Goal: Navigation & Orientation: Find specific page/section

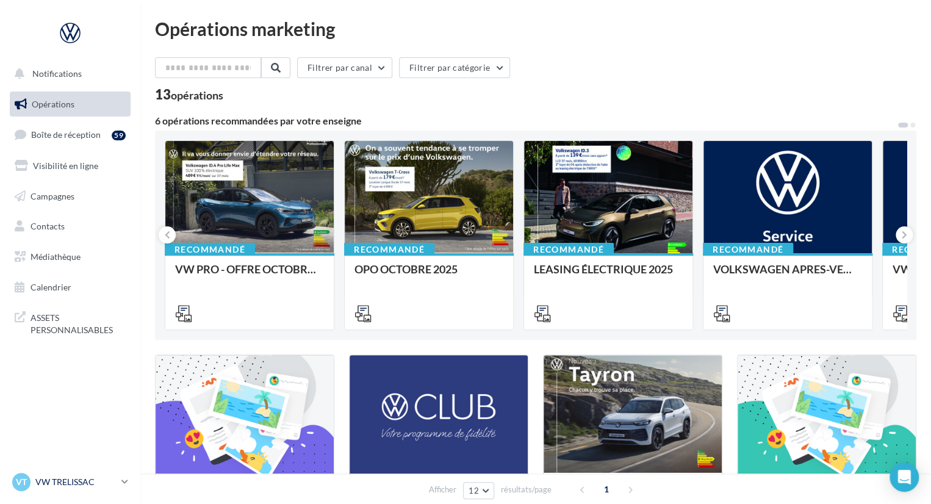
click at [124, 480] on icon at bounding box center [124, 481] width 7 height 10
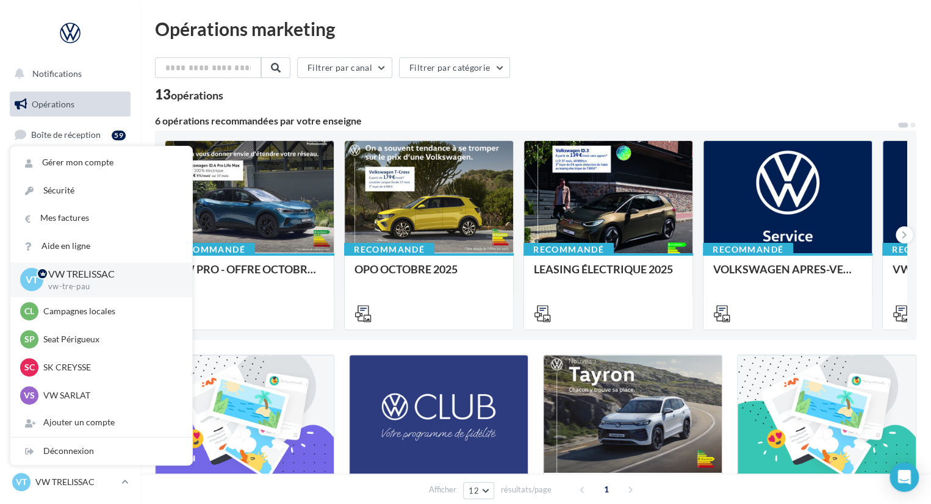
click at [480, 104] on div "Filtrer par canal Filtrer par catégorie 13 opérations 6 opérations recommandées…" at bounding box center [535, 428] width 761 height 742
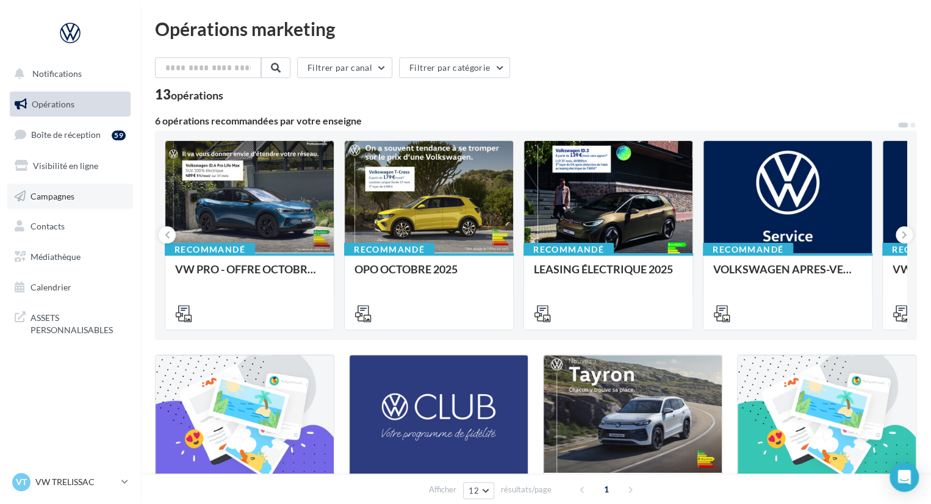
click at [73, 198] on span "Campagnes" at bounding box center [52, 195] width 44 height 10
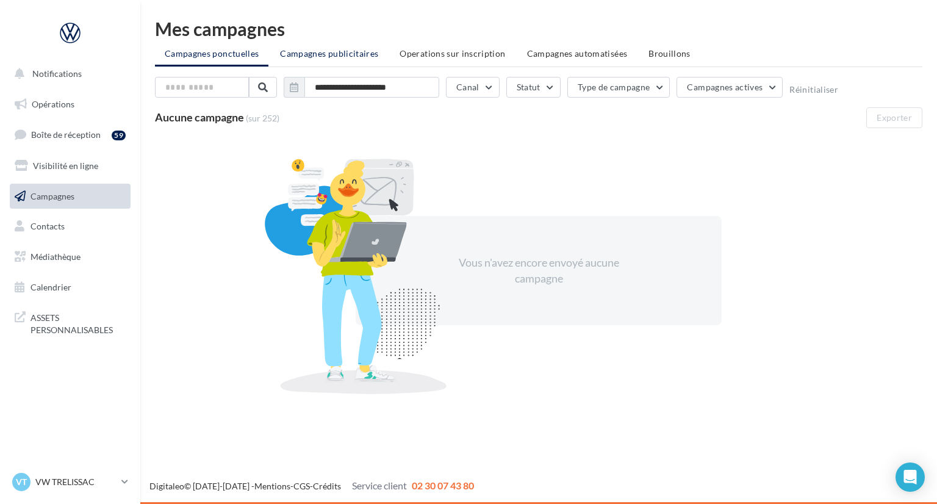
click at [334, 54] on span "Campagnes publicitaires" at bounding box center [329, 53] width 98 height 10
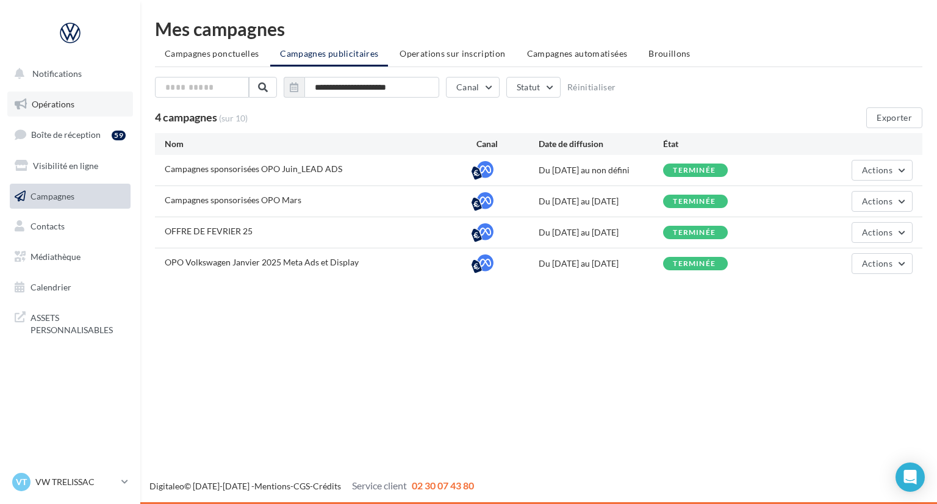
click at [101, 111] on link "Opérations" at bounding box center [70, 104] width 126 height 26
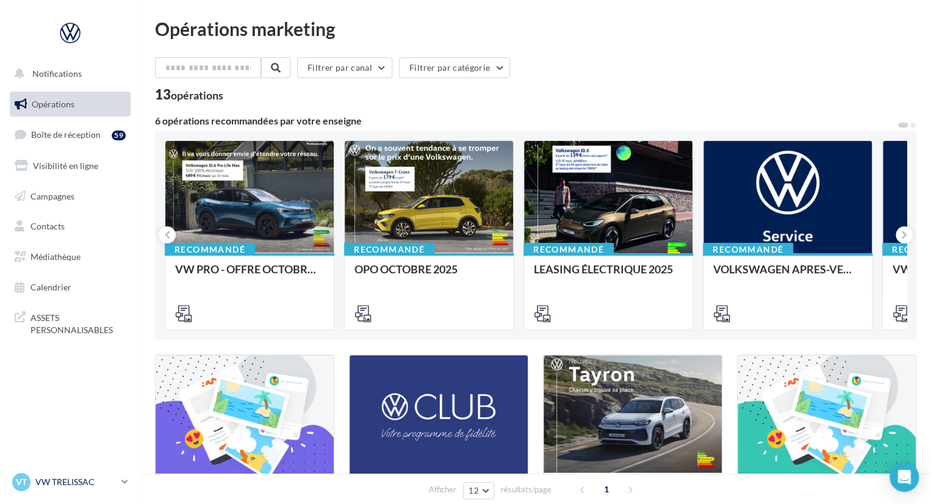
click at [113, 480] on p "VW TRELISSAC" at bounding box center [75, 482] width 81 height 12
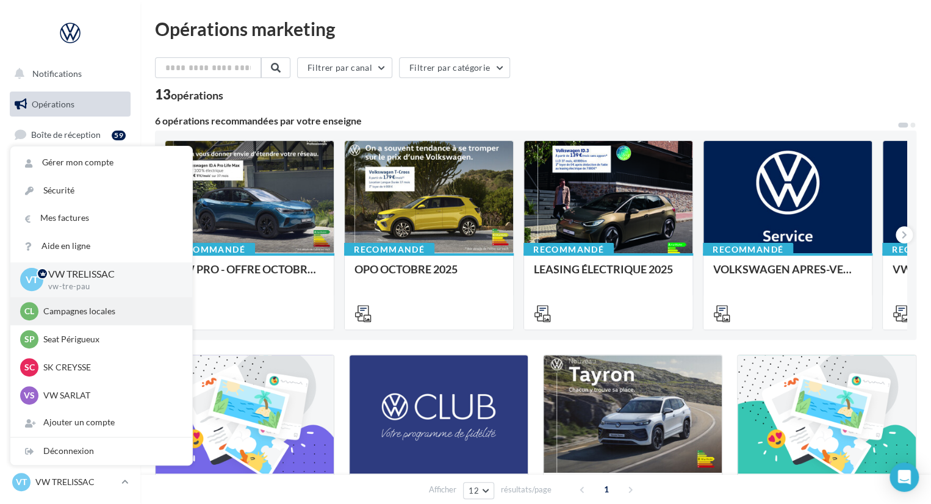
click at [108, 321] on div "Cl Campagnes locales audijl" at bounding box center [101, 311] width 182 height 28
click at [102, 312] on p "Campagnes locales" at bounding box center [110, 311] width 134 height 12
